Goal: Information Seeking & Learning: Learn about a topic

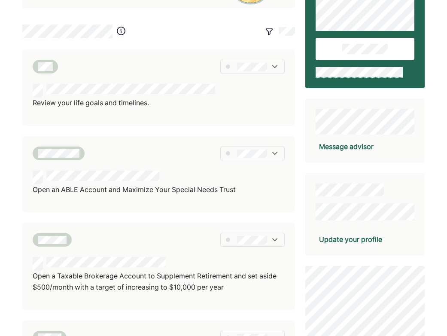
scroll to position [58, 0]
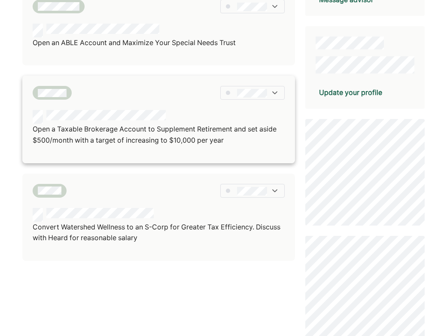
scroll to position [215, 0]
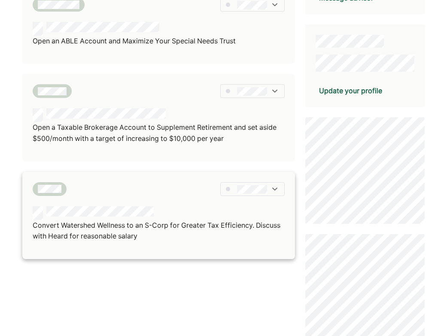
click at [97, 197] on div "Convert Watershed Wellness to an S-Corp for Greater Tax Efficiency. Discuss wit…" at bounding box center [158, 215] width 273 height 87
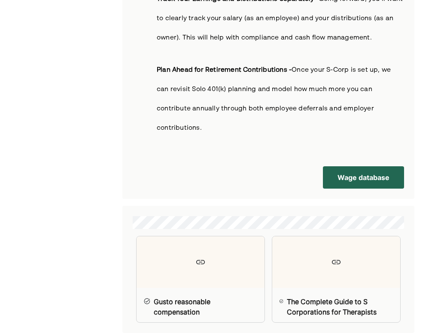
scroll to position [1147, 0]
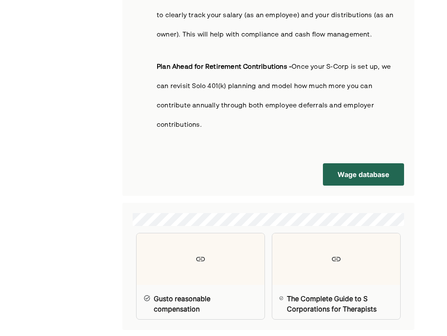
click at [357, 163] on button "Wage database" at bounding box center [363, 174] width 81 height 22
click at [317, 294] on div "The Complete Guide to S Corporations for Therapists" at bounding box center [340, 304] width 107 height 21
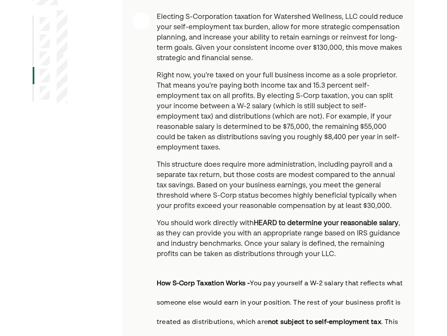
scroll to position [104, 0]
